Goal: Task Accomplishment & Management: Complete application form

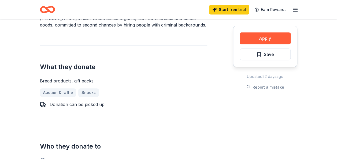
scroll to position [174, 0]
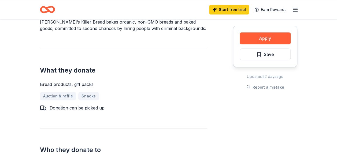
click at [59, 96] on div "Auction & raffle Snacks" at bounding box center [123, 96] width 167 height 9
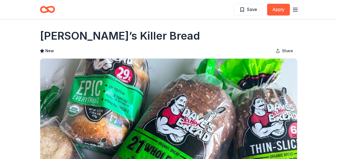
scroll to position [0, 0]
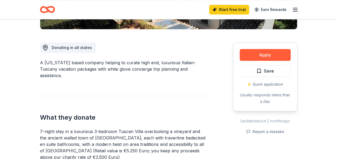
scroll to position [132, 0]
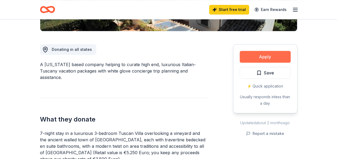
click at [276, 53] on button "Apply" at bounding box center [265, 57] width 51 height 12
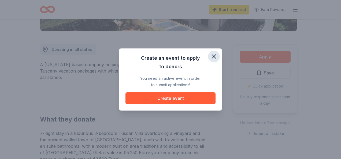
click at [218, 55] on button "button" at bounding box center [214, 57] width 12 height 12
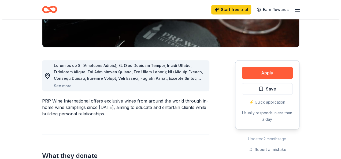
scroll to position [118, 0]
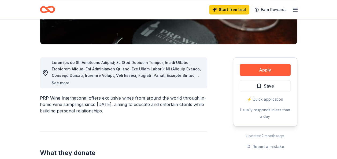
click at [61, 83] on button "See more" at bounding box center [61, 83] width 18 height 6
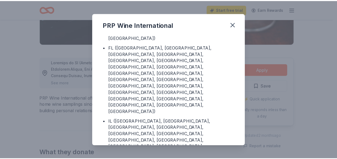
scroll to position [0, 0]
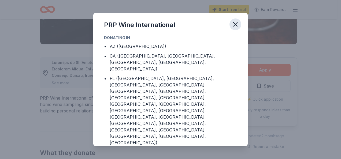
click at [236, 24] on icon "button" at bounding box center [235, 25] width 4 height 4
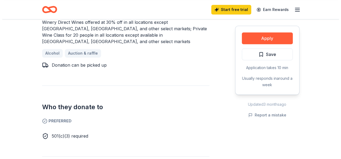
scroll to position [254, 0]
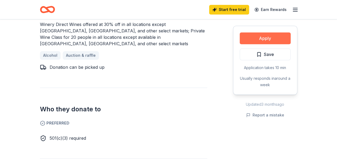
click at [272, 40] on button "Apply" at bounding box center [265, 38] width 51 height 12
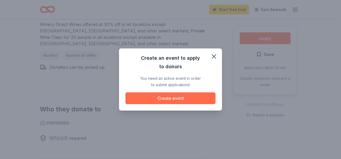
click at [185, 96] on button "Create event" at bounding box center [170, 98] width 90 height 12
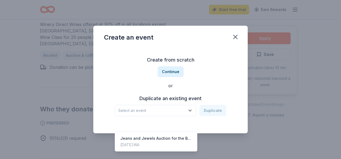
click at [190, 110] on icon "button" at bounding box center [189, 110] width 5 height 5
click at [172, 72] on div "Create from scratch Continue or Duplicate an existing event Select an event Dup…" at bounding box center [170, 86] width 133 height 78
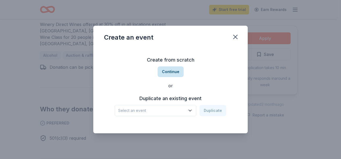
click at [168, 71] on button "Continue" at bounding box center [171, 71] width 26 height 11
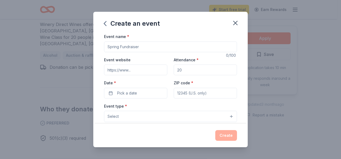
click at [143, 48] on input "Event name *" at bounding box center [170, 47] width 133 height 11
type input "2nd Annual Jeans & Jewels Auction"
click at [133, 69] on input "Event website" at bounding box center [135, 70] width 63 height 11
type input "www.bngclub.org"
click at [185, 71] on input "Attendance *" at bounding box center [205, 70] width 63 height 11
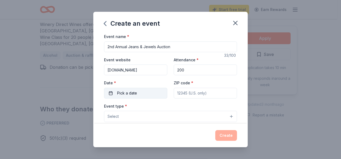
type input "200"
click at [143, 94] on button "Pick a date" at bounding box center [135, 93] width 63 height 11
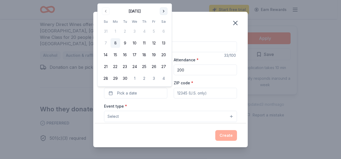
click at [165, 8] on button "Go to next month" at bounding box center [164, 12] width 8 height 8
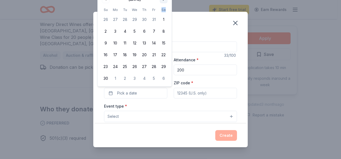
click at [165, 8] on th "Sa" at bounding box center [164, 10] width 10 height 6
drag, startPoint x: 165, startPoint y: 8, endPoint x: 163, endPoint y: 1, distance: 7.3
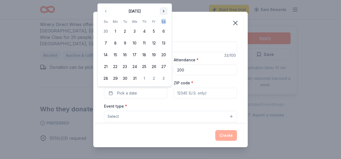
click at [164, 11] on button "Go to next month" at bounding box center [164, 12] width 8 height 8
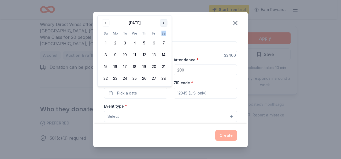
click at [165, 21] on button "Go to next month" at bounding box center [164, 23] width 8 height 8
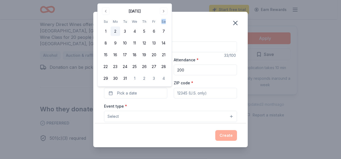
click at [114, 32] on button "2" at bounding box center [115, 32] width 10 height 10
click at [192, 92] on input "ZIP code *" at bounding box center [205, 93] width 63 height 11
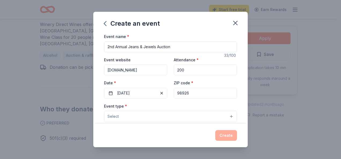
type input "98926"
click at [155, 117] on button "Select" at bounding box center [170, 116] width 133 height 11
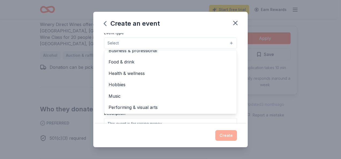
scroll to position [0, 0]
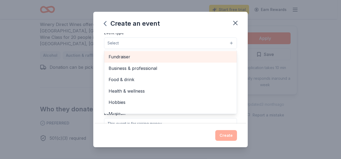
click at [173, 54] on span "Fundraiser" at bounding box center [171, 56] width 124 height 7
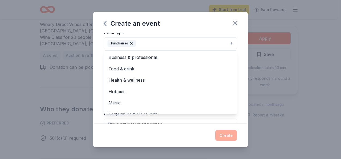
click at [239, 55] on div "Event name * 2nd Annual Jeans & Jewels Auction 33 /100 Event website www.bngclu…" at bounding box center [170, 78] width 154 height 91
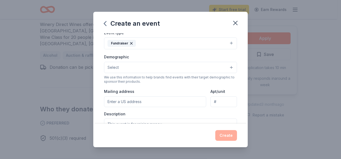
click at [227, 68] on button "Select" at bounding box center [170, 67] width 133 height 11
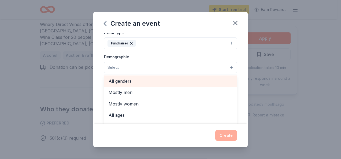
click at [212, 81] on span "All genders" at bounding box center [171, 81] width 124 height 7
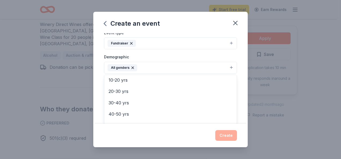
scroll to position [50, 0]
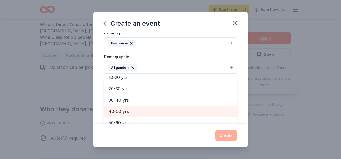
click at [203, 108] on span "40-50 yrs" at bounding box center [171, 111] width 124 height 7
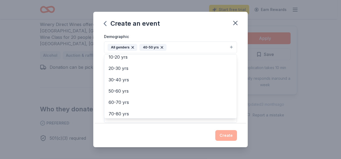
scroll to position [94, 0]
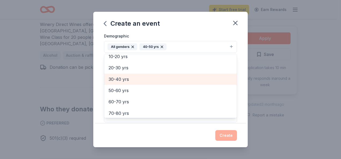
click at [221, 78] on span "30-40 yrs" at bounding box center [171, 79] width 124 height 7
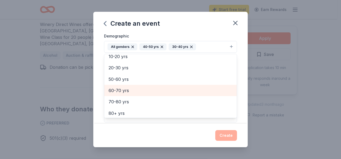
click at [222, 93] on div "60-70 yrs" at bounding box center [170, 90] width 132 height 11
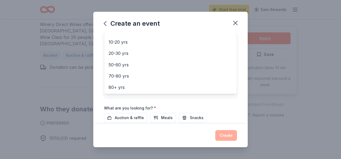
click at [241, 94] on div "Event name * 2nd Annual Jeans & Jewels Auction 33 /100 Event website www.bngclu…" at bounding box center [170, 78] width 154 height 91
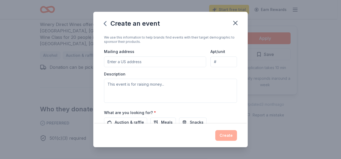
scroll to position [115, 0]
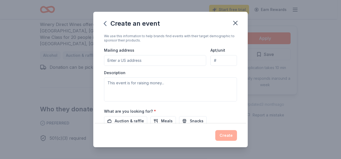
click at [168, 59] on input "Mailing address" at bounding box center [155, 60] width 102 height 11
click at [151, 63] on input "PO Box 1167" at bounding box center [155, 60] width 102 height 11
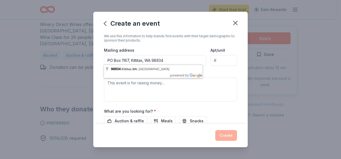
type input "PO Box 1167, Kittitas, WA 98934"
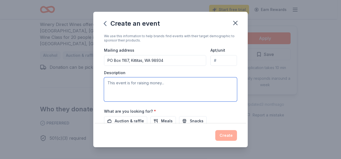
click at [136, 84] on textarea at bounding box center [170, 89] width 133 height 24
type textarea "f"
click at [136, 89] on textarea "This event is to raise money for the Boys & Girls Club of the Columbia Basin Ki…" at bounding box center [170, 89] width 133 height 24
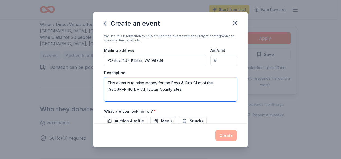
click at [176, 87] on textarea "This event is to raise money for the Boys & Girls Club of the Columbia Basin, K…" at bounding box center [170, 89] width 133 height 24
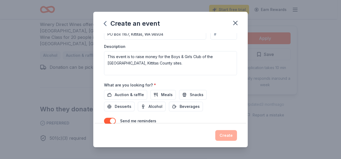
scroll to position [140, 0]
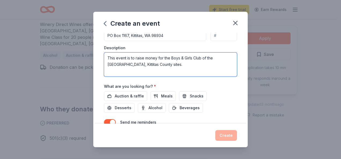
click at [177, 62] on textarea "This event is to raise money for the Boys & Girls Club of the Columbia Basin, K…" at bounding box center [170, 65] width 133 height 24
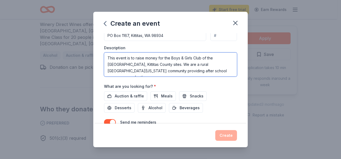
scroll to position [3, 0]
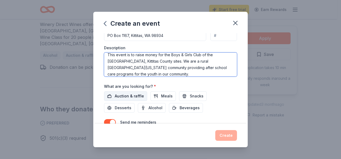
type textarea "This event is to raise money for the Boys & Girls Club of the Columbia Basin, K…"
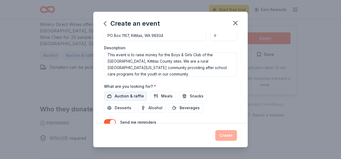
click at [137, 95] on span "Auction & raffle" at bounding box center [129, 96] width 29 height 6
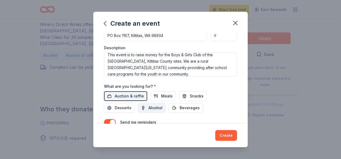
click at [149, 105] on span "Alcohol" at bounding box center [155, 108] width 14 height 6
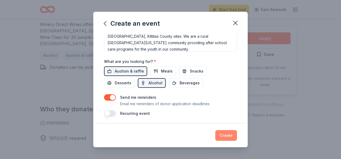
click at [225, 136] on button "Create" at bounding box center [226, 135] width 22 height 11
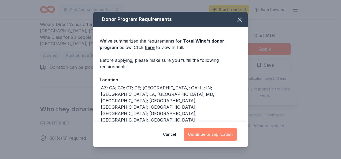
click at [214, 133] on button "Continue to application" at bounding box center [210, 134] width 53 height 13
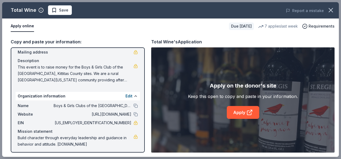
scroll to position [42, 0]
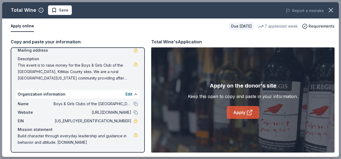
click at [244, 113] on link "Apply" at bounding box center [243, 112] width 32 height 13
